Goal: Information Seeking & Learning: Learn about a topic

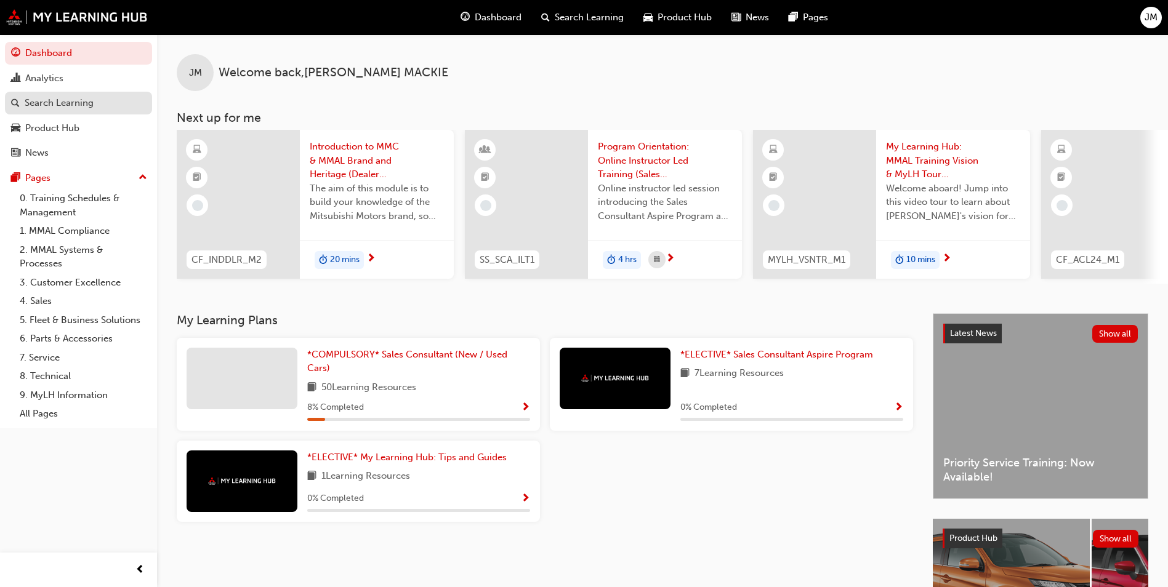
click at [43, 103] on div "Search Learning" at bounding box center [59, 103] width 69 height 14
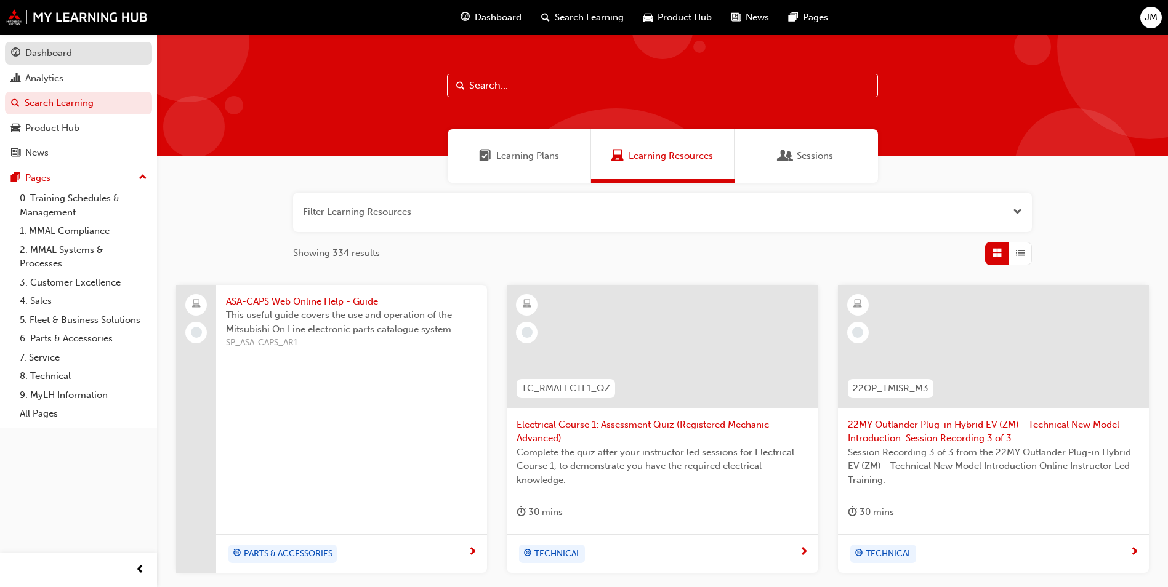
click at [30, 52] on div "Dashboard" at bounding box center [48, 53] width 47 height 14
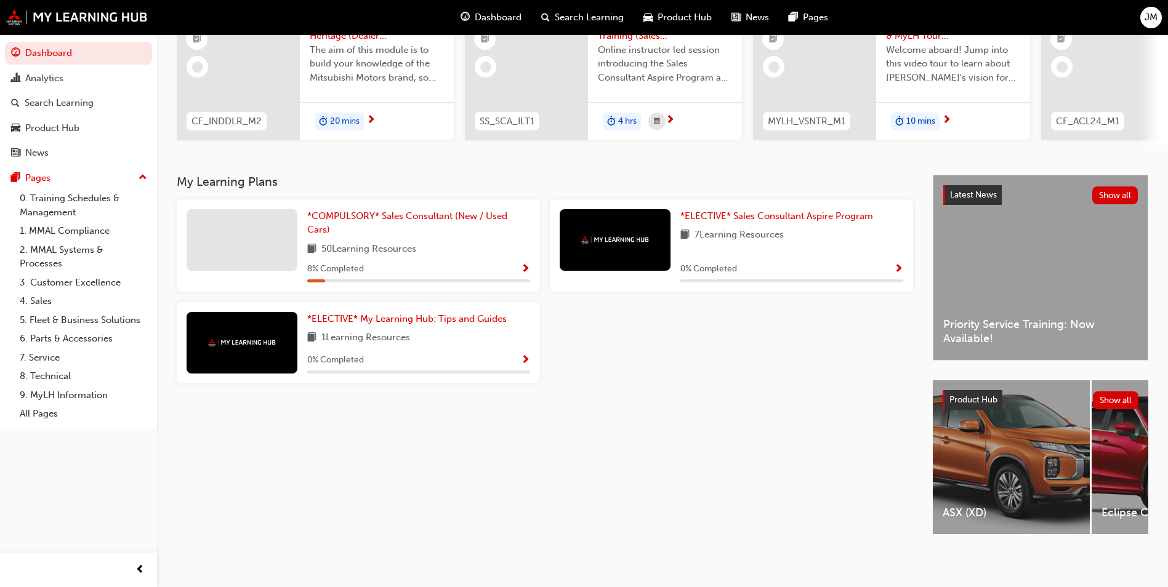
scroll to position [148, 0]
